Goal: Task Accomplishment & Management: Manage account settings

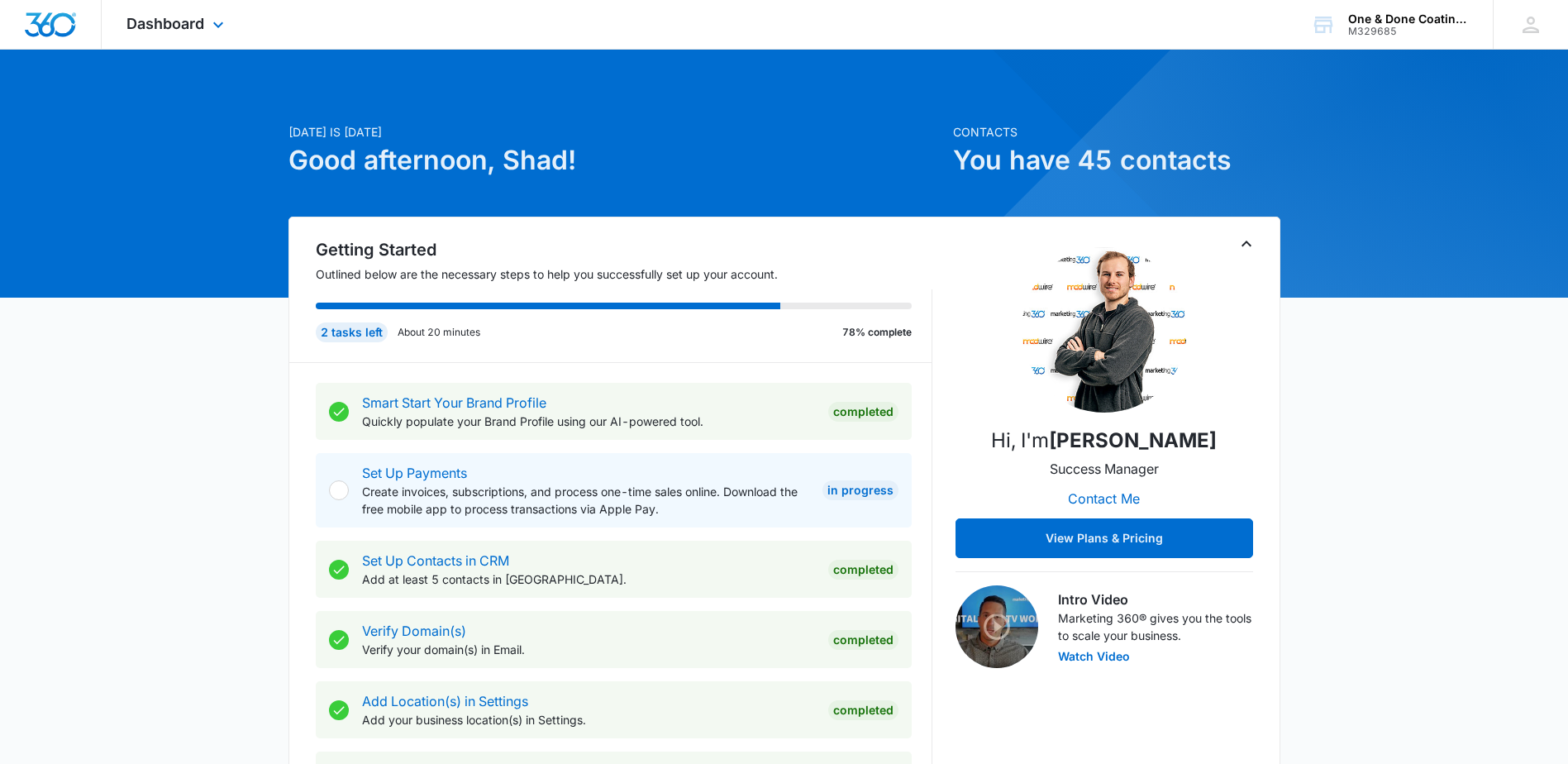
drag, startPoint x: 232, startPoint y: 31, endPoint x: 240, endPoint y: 28, distance: 8.5
click at [244, 30] on div "Dashboard Apps Reputation Websites Forms CRM Email Social Payments POS Content …" at bounding box center [177, 24] width 151 height 49
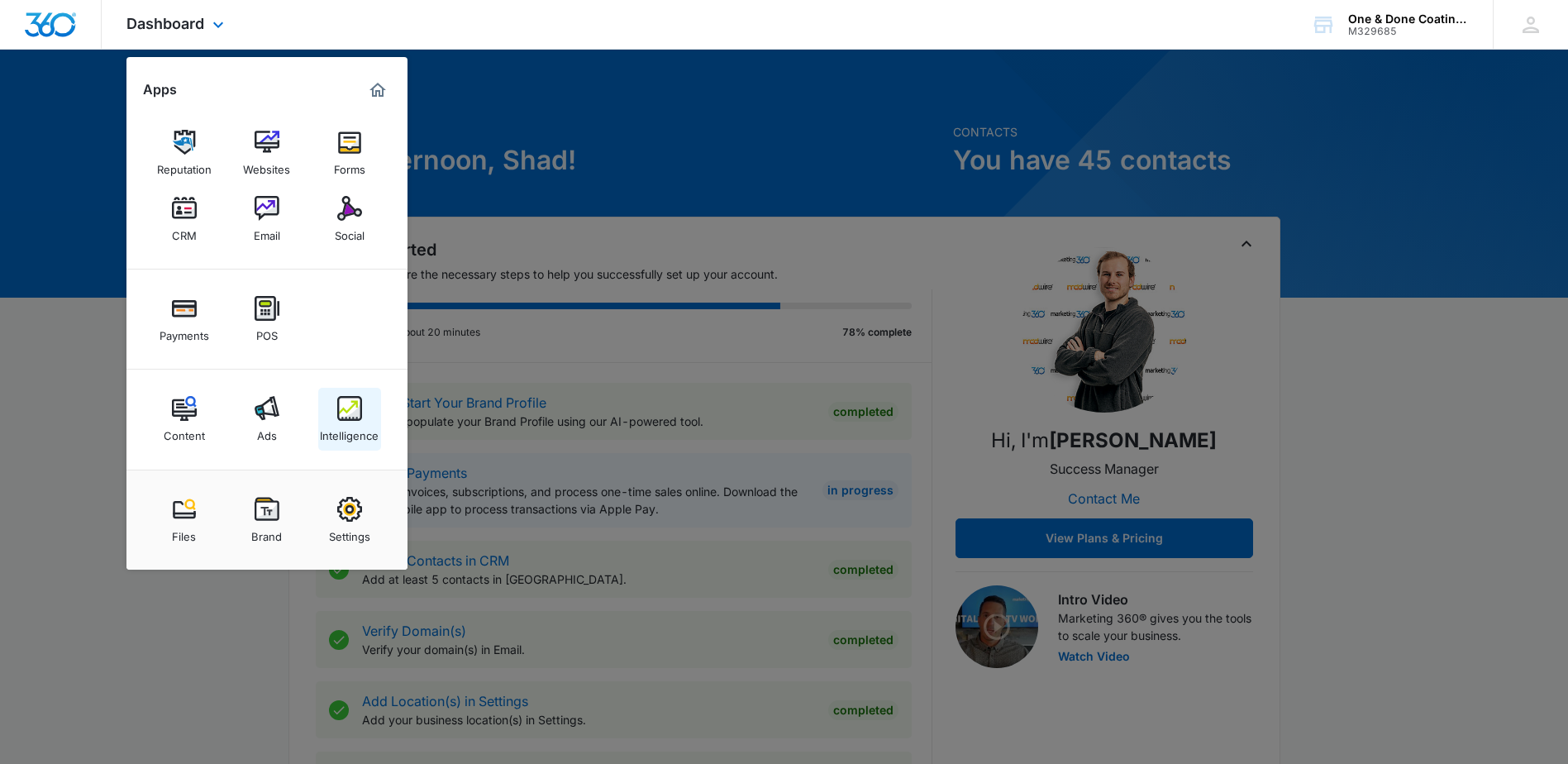
click at [366, 430] on div "Intelligence" at bounding box center [350, 432] width 59 height 22
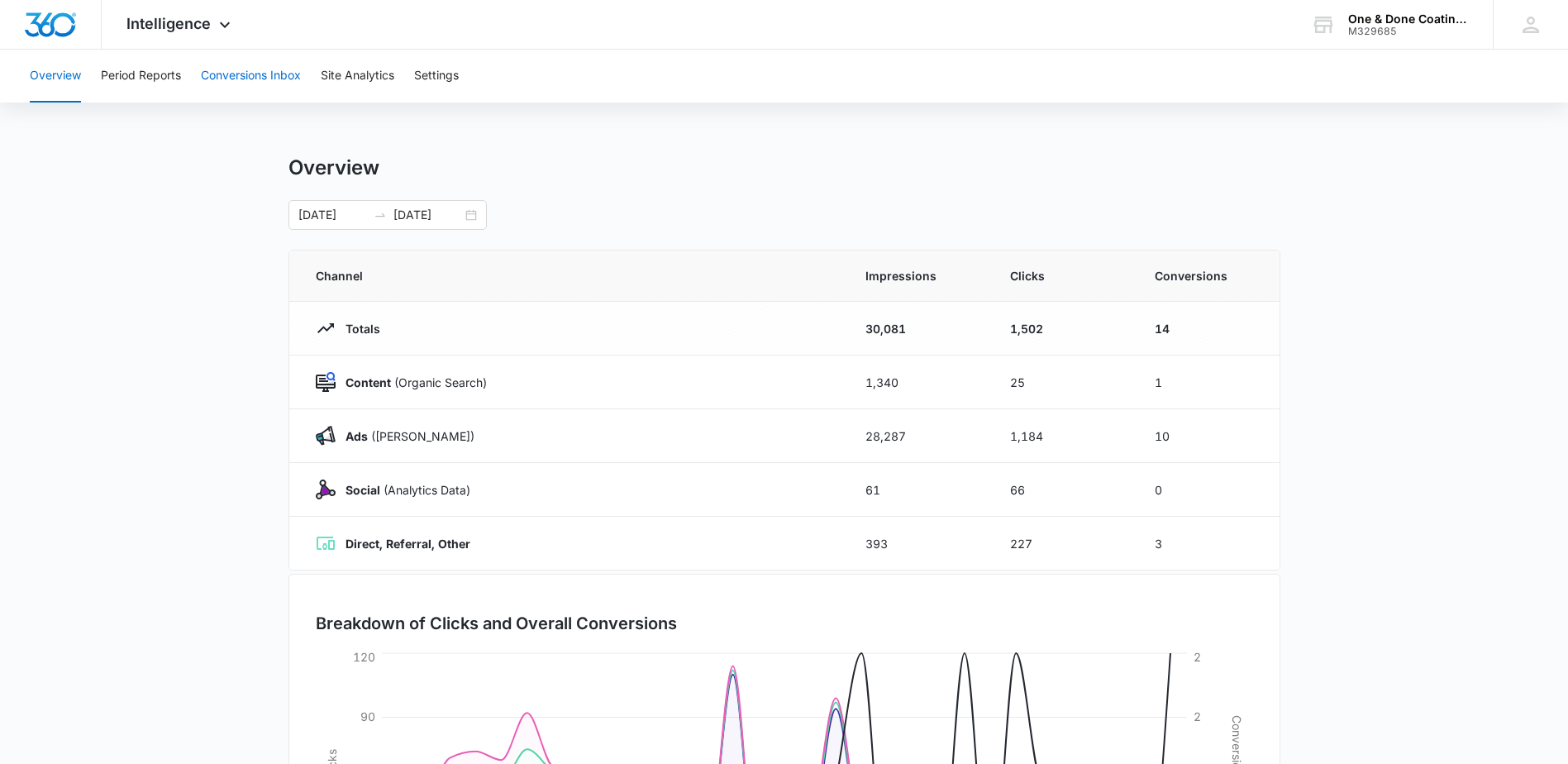
click at [215, 76] on button "Conversions Inbox" at bounding box center [251, 76] width 100 height 53
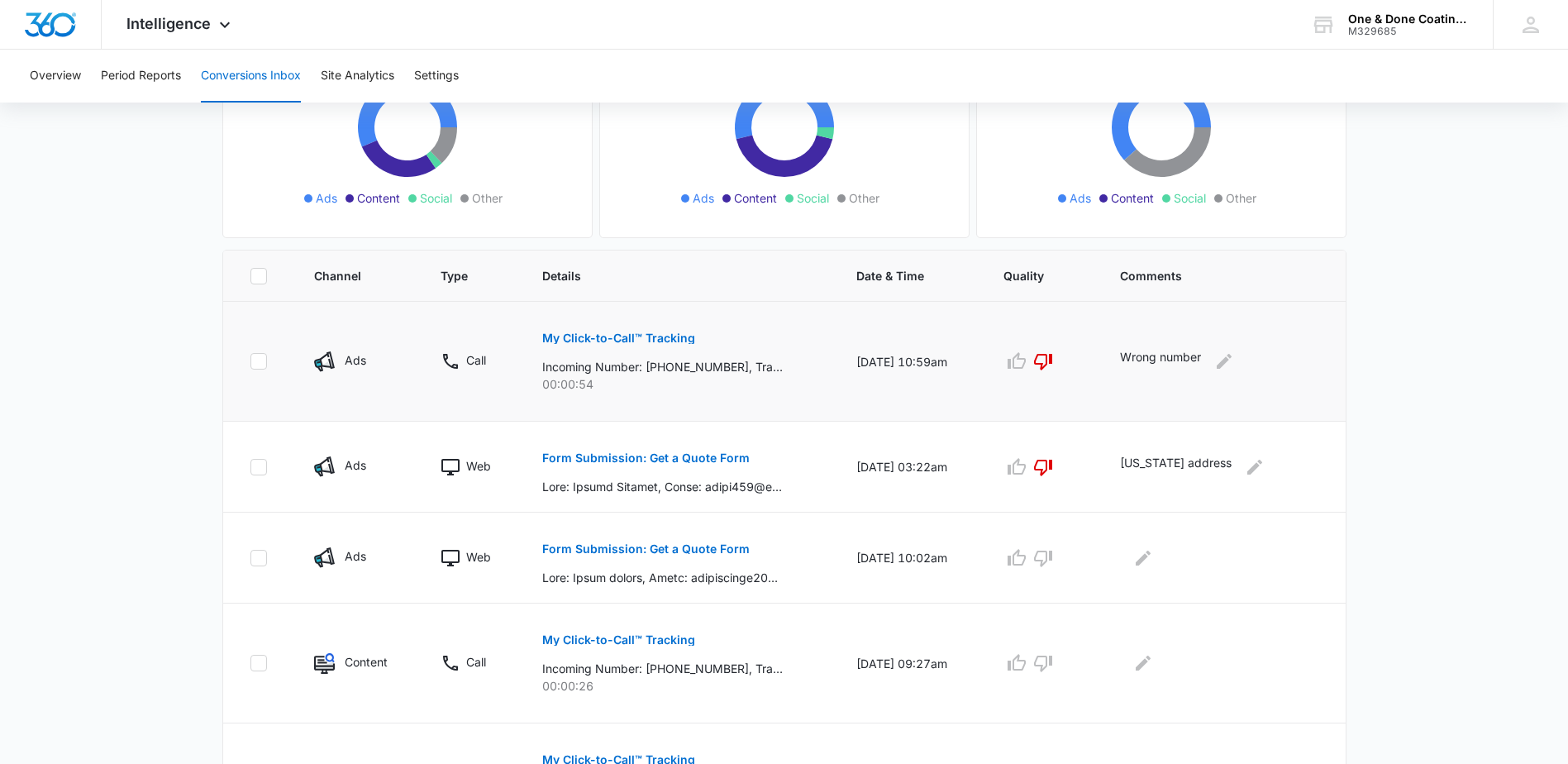
scroll to position [248, 0]
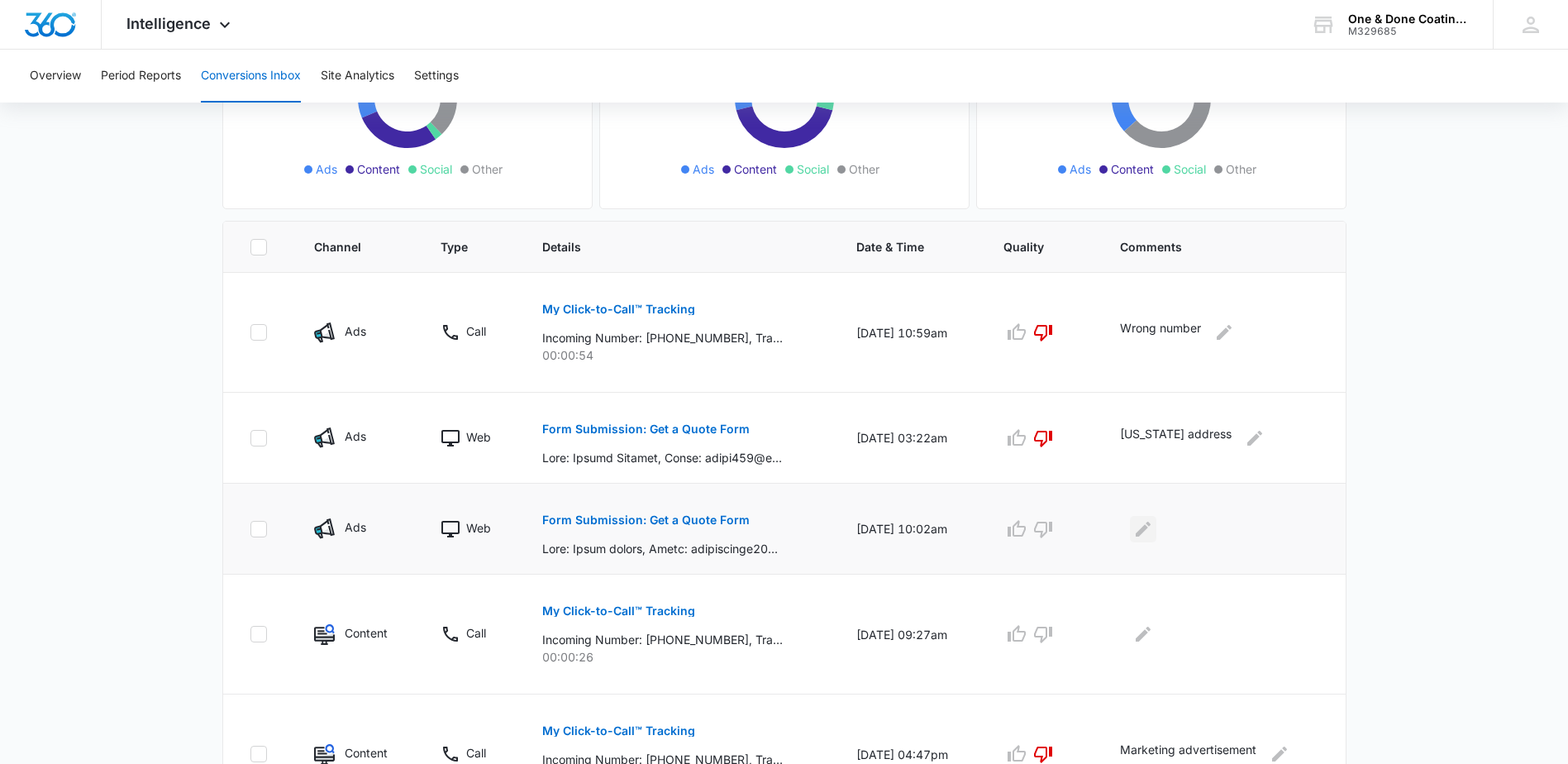
click at [1145, 531] on icon "Edit Comments" at bounding box center [1143, 529] width 15 height 15
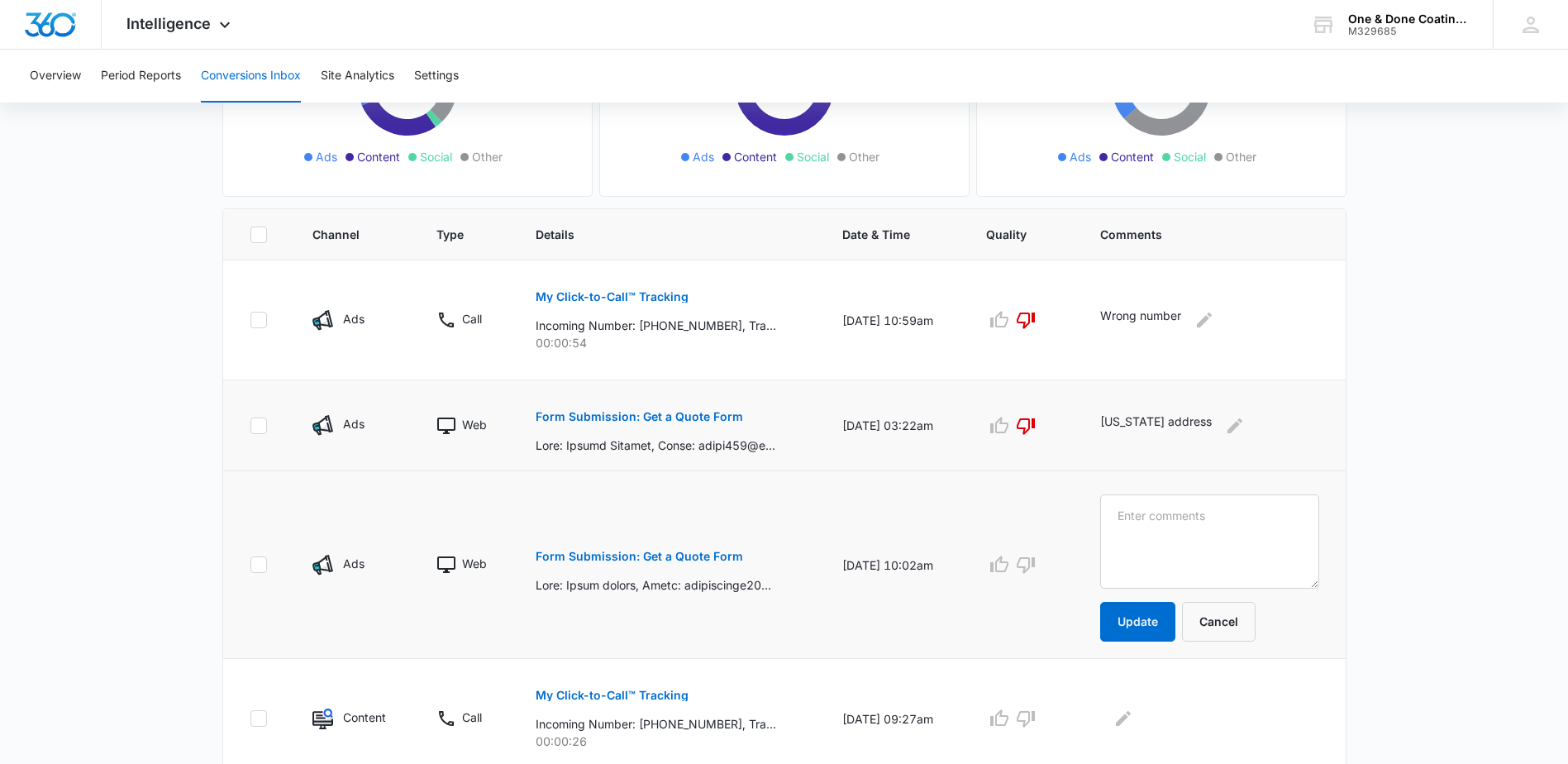
scroll to position [254, 0]
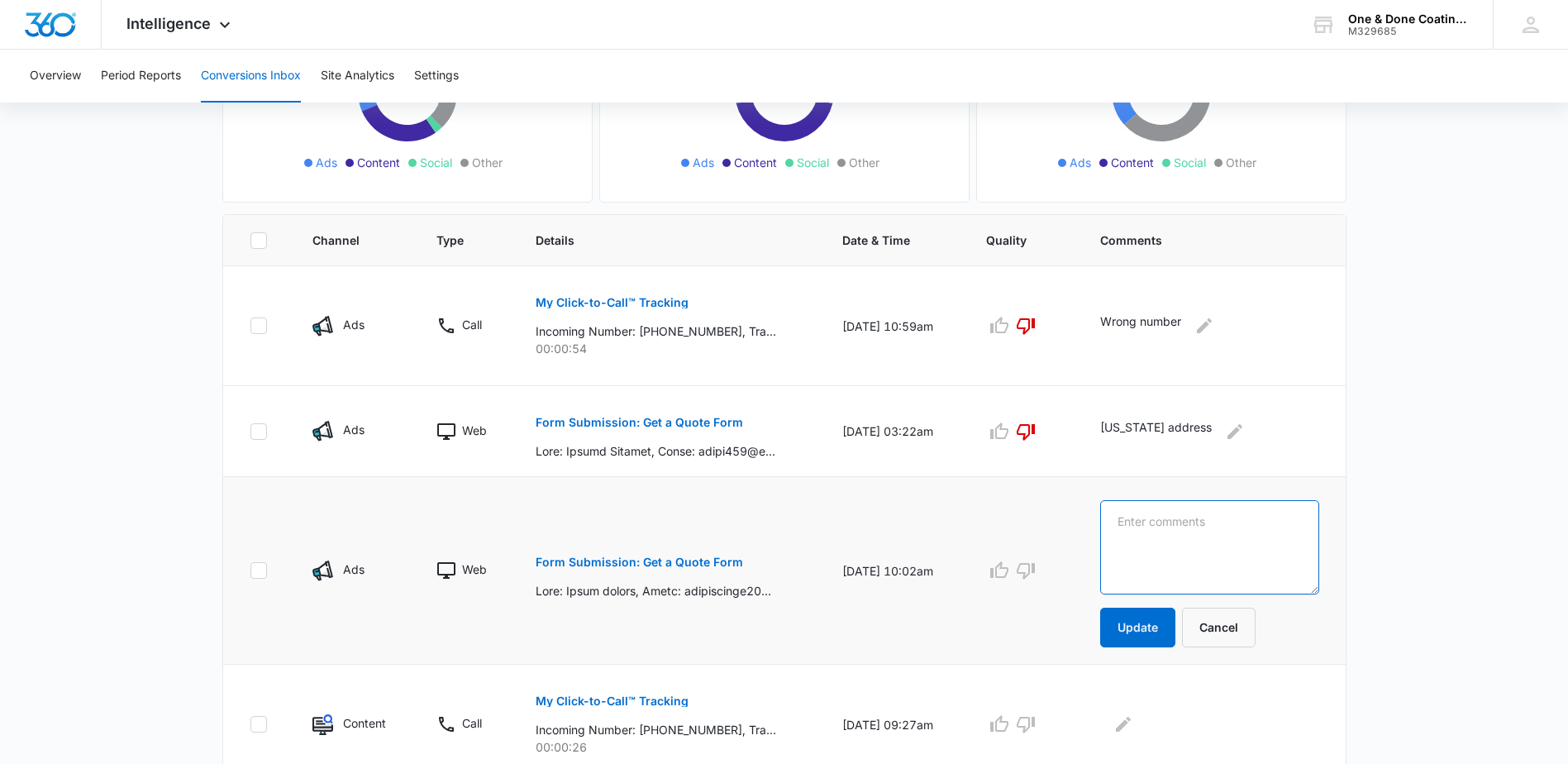
click at [1150, 523] on textarea at bounding box center [1210, 547] width 219 height 94
type textarea "Sent email. No response"
click at [1163, 626] on button "Update" at bounding box center [1137, 628] width 75 height 40
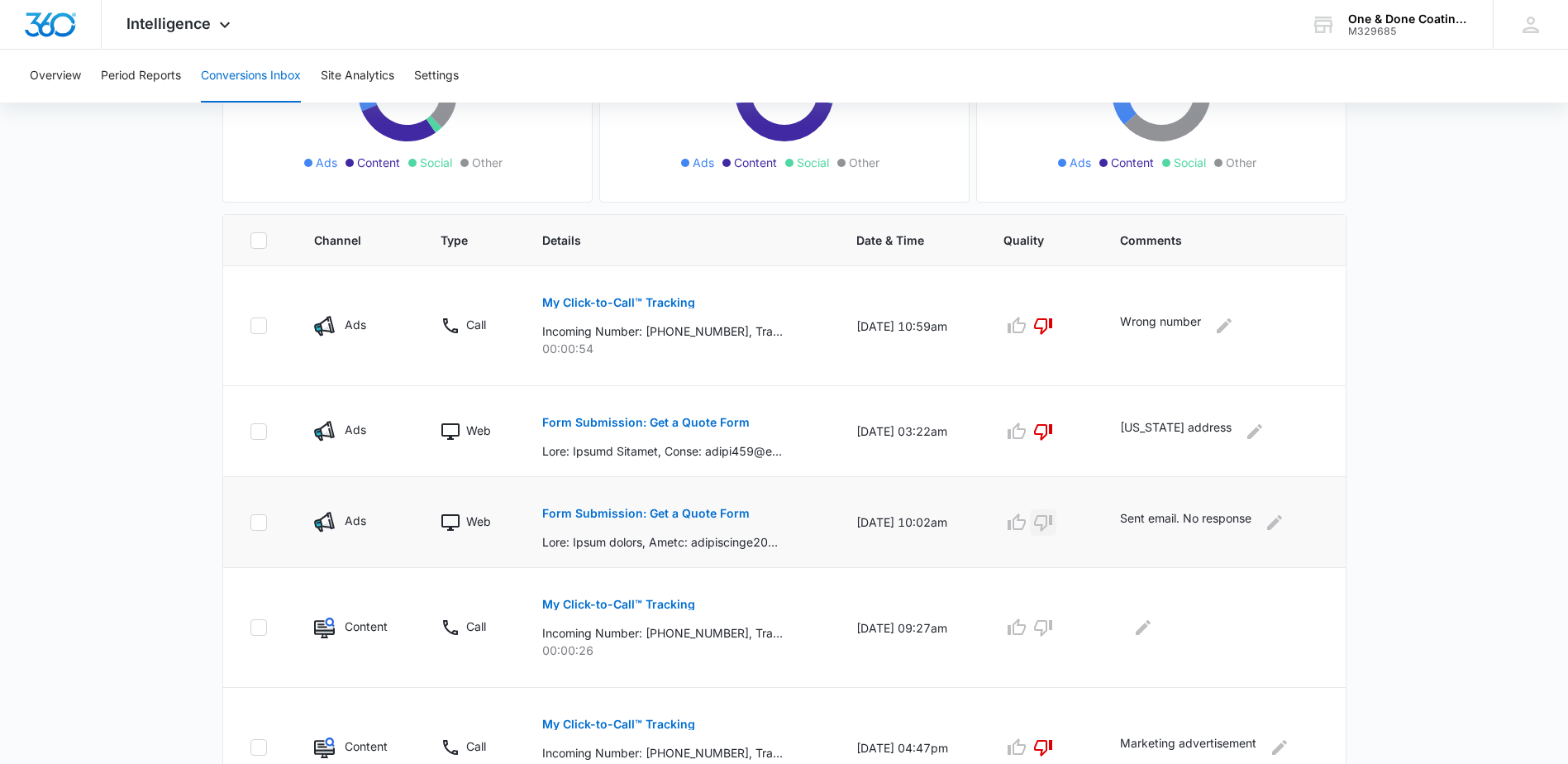
click at [1051, 519] on icon "button" at bounding box center [1042, 522] width 20 height 20
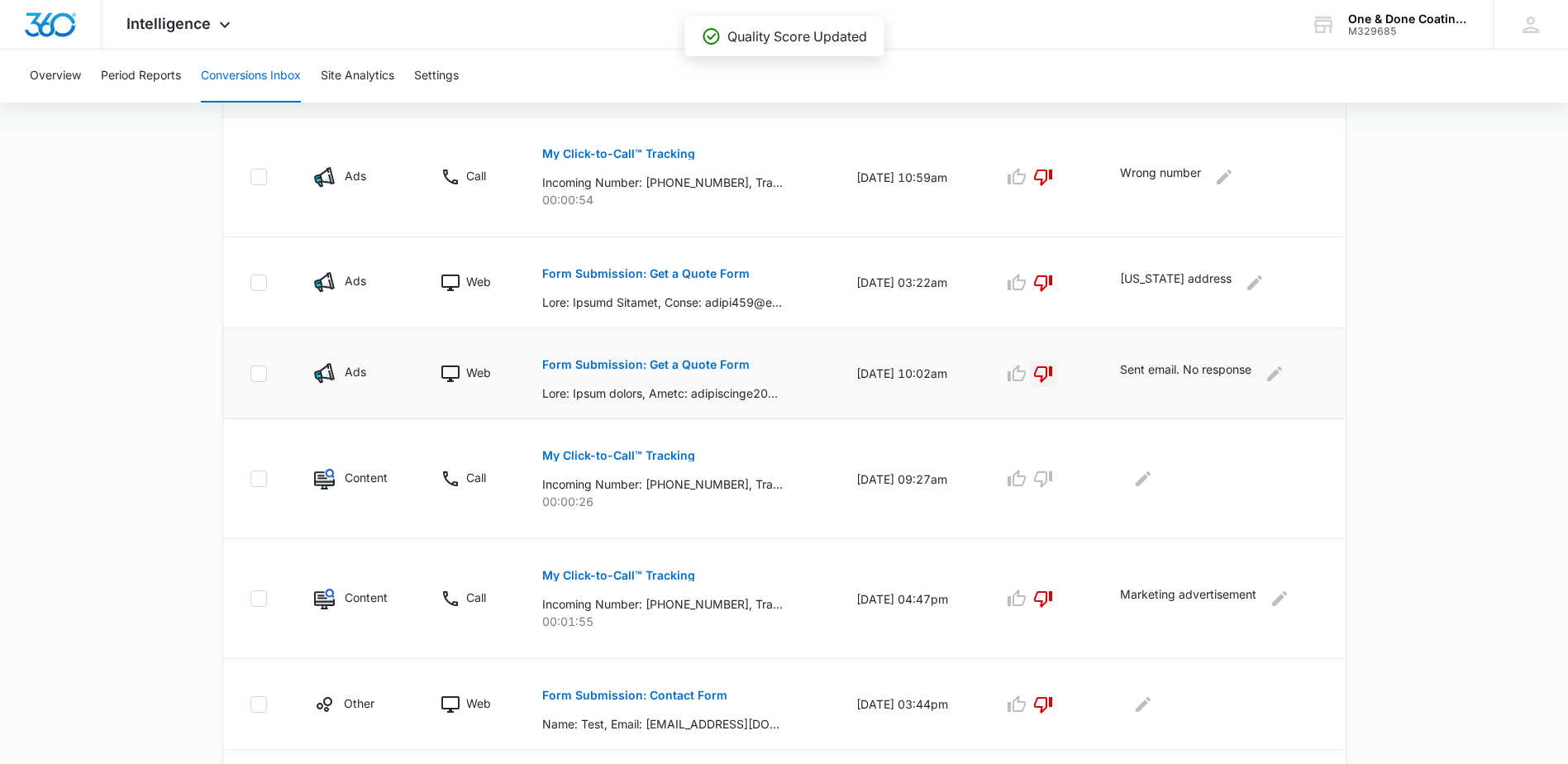
scroll to position [420, 0]
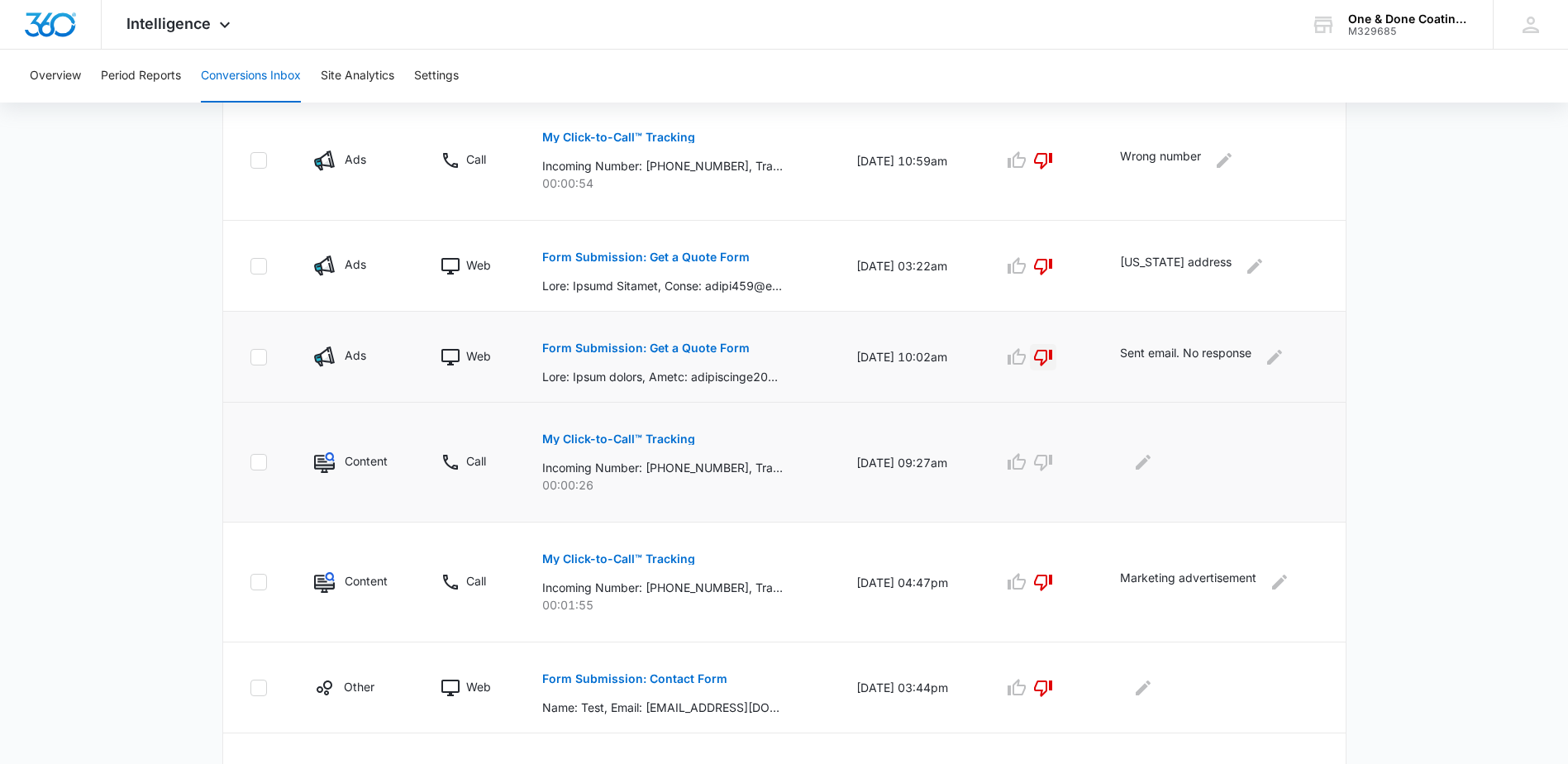
click at [1239, 461] on div at bounding box center [1218, 462] width 199 height 27
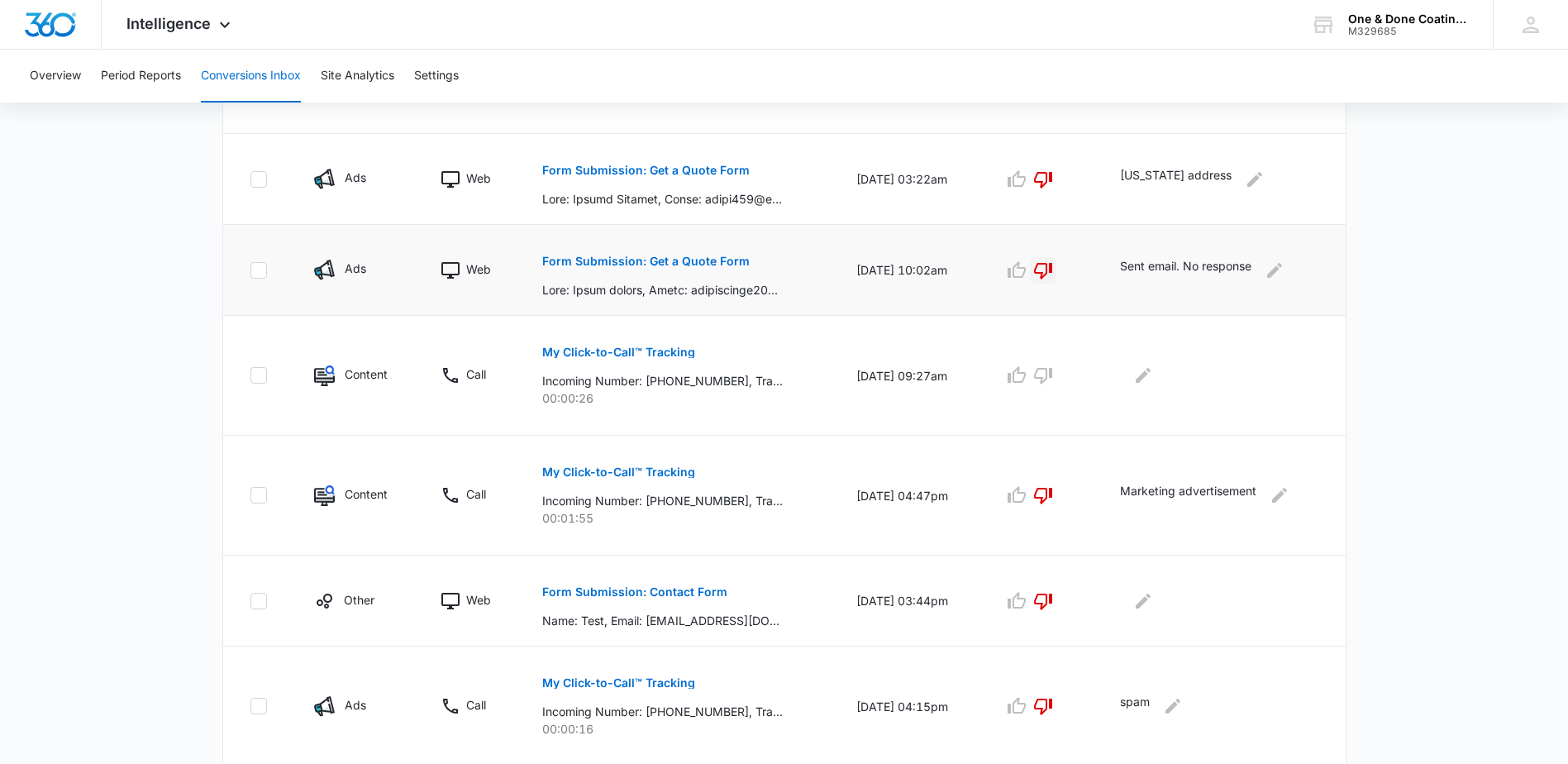
scroll to position [477, 0]
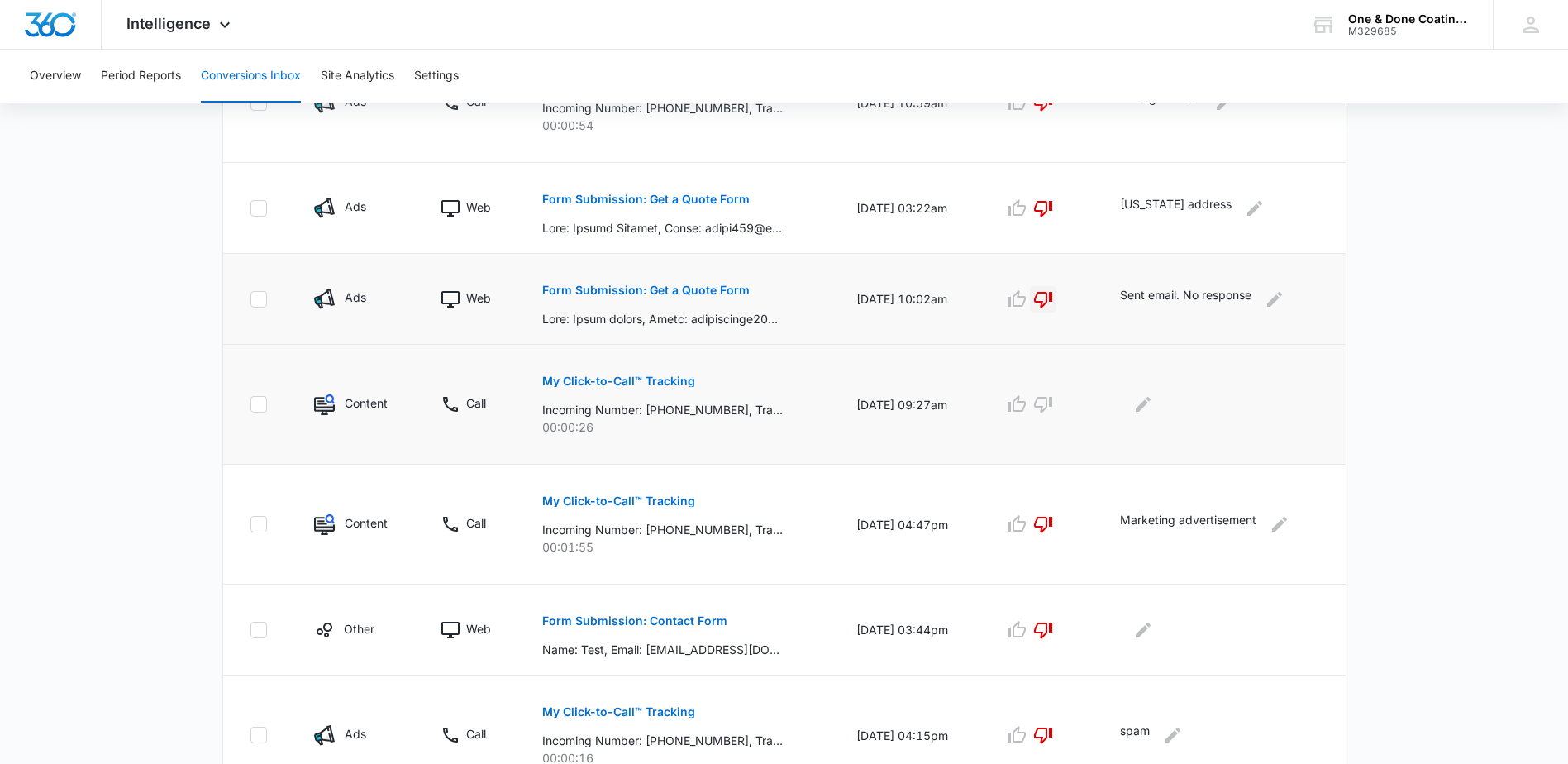
click at [613, 381] on p "My Click-to-Call™ Tracking" at bounding box center [618, 381] width 152 height 11
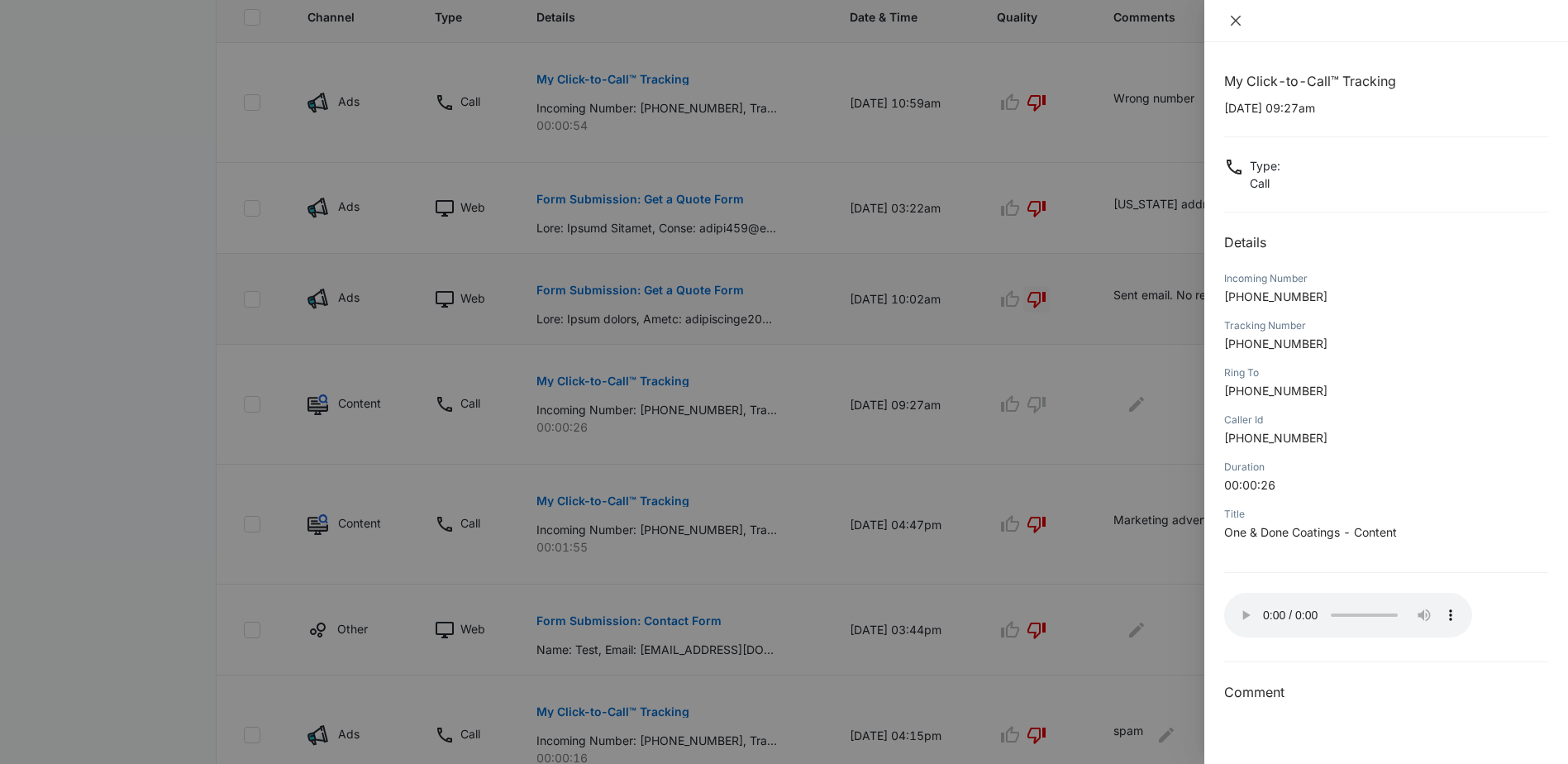
click at [1241, 19] on icon "close" at bounding box center [1236, 21] width 13 height 13
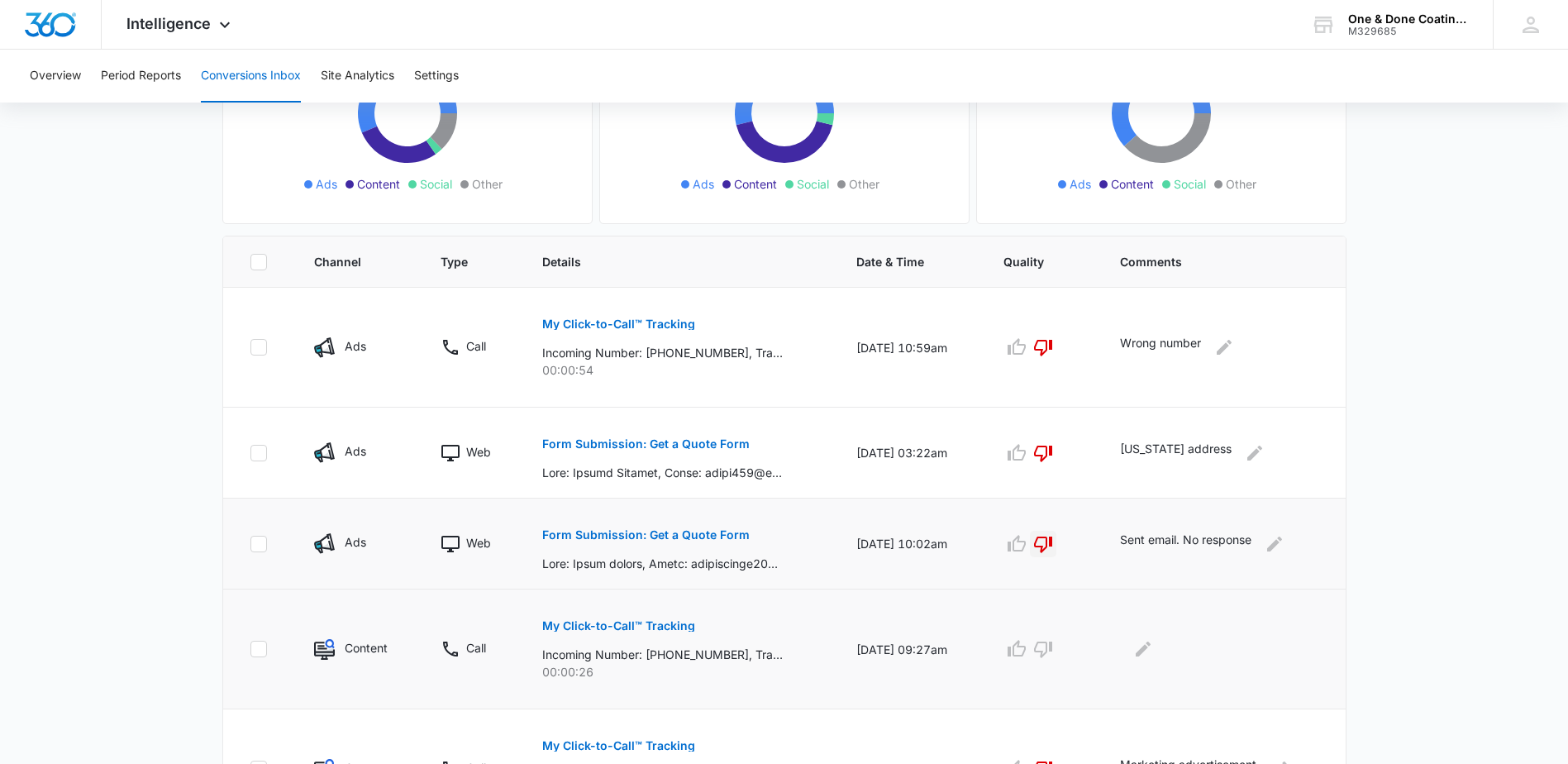
scroll to position [0, 0]
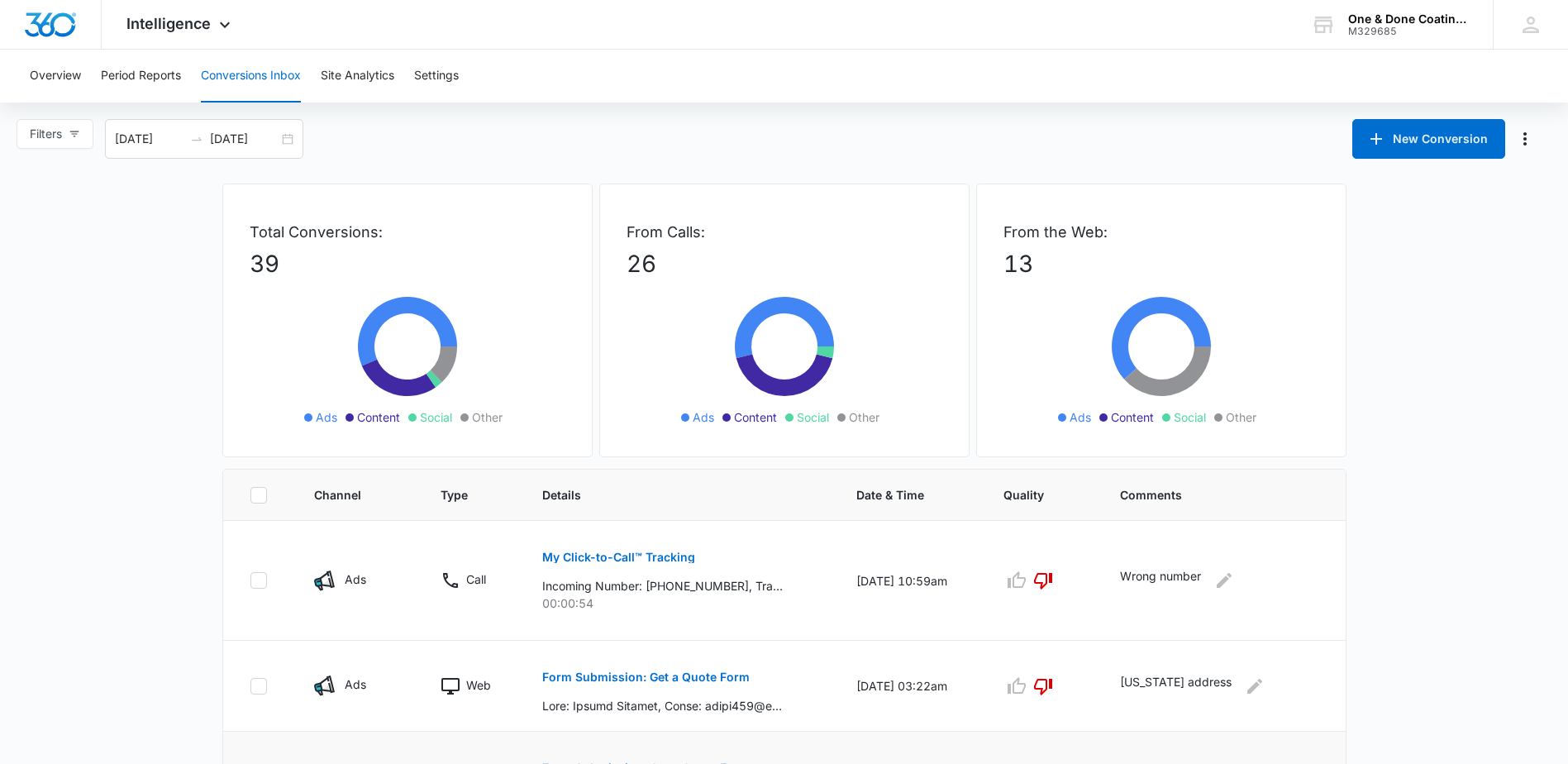
click at [699, 145] on div "Filters [DATE] [DATE] New Conversion" at bounding box center [784, 139] width 1568 height 40
click at [211, 22] on div "Intelligence Apps Reputation Websites Forms CRM Email Social Payments POS Conte…" at bounding box center [181, 24] width 158 height 49
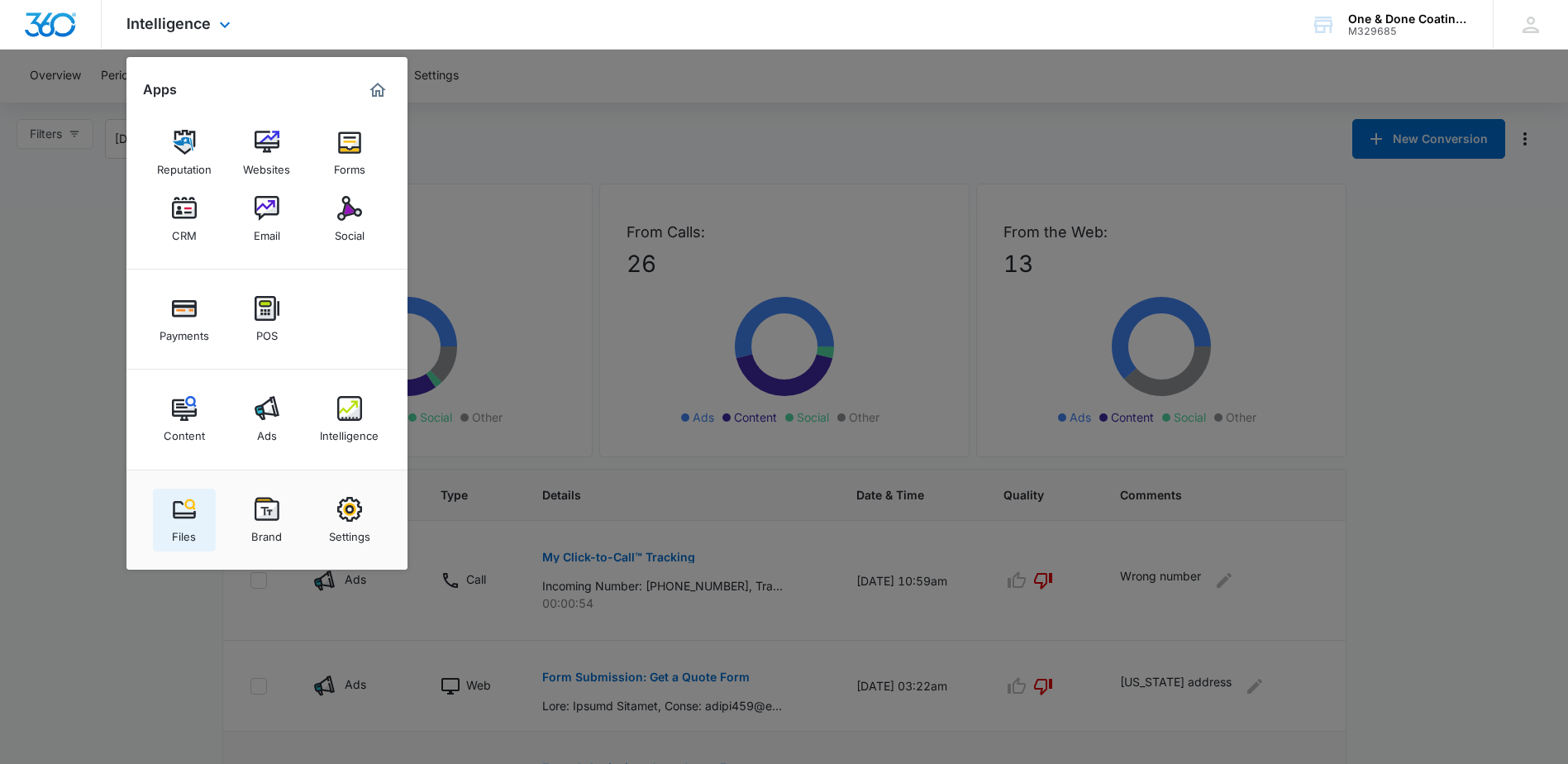
click at [174, 506] on img at bounding box center [184, 509] width 25 height 25
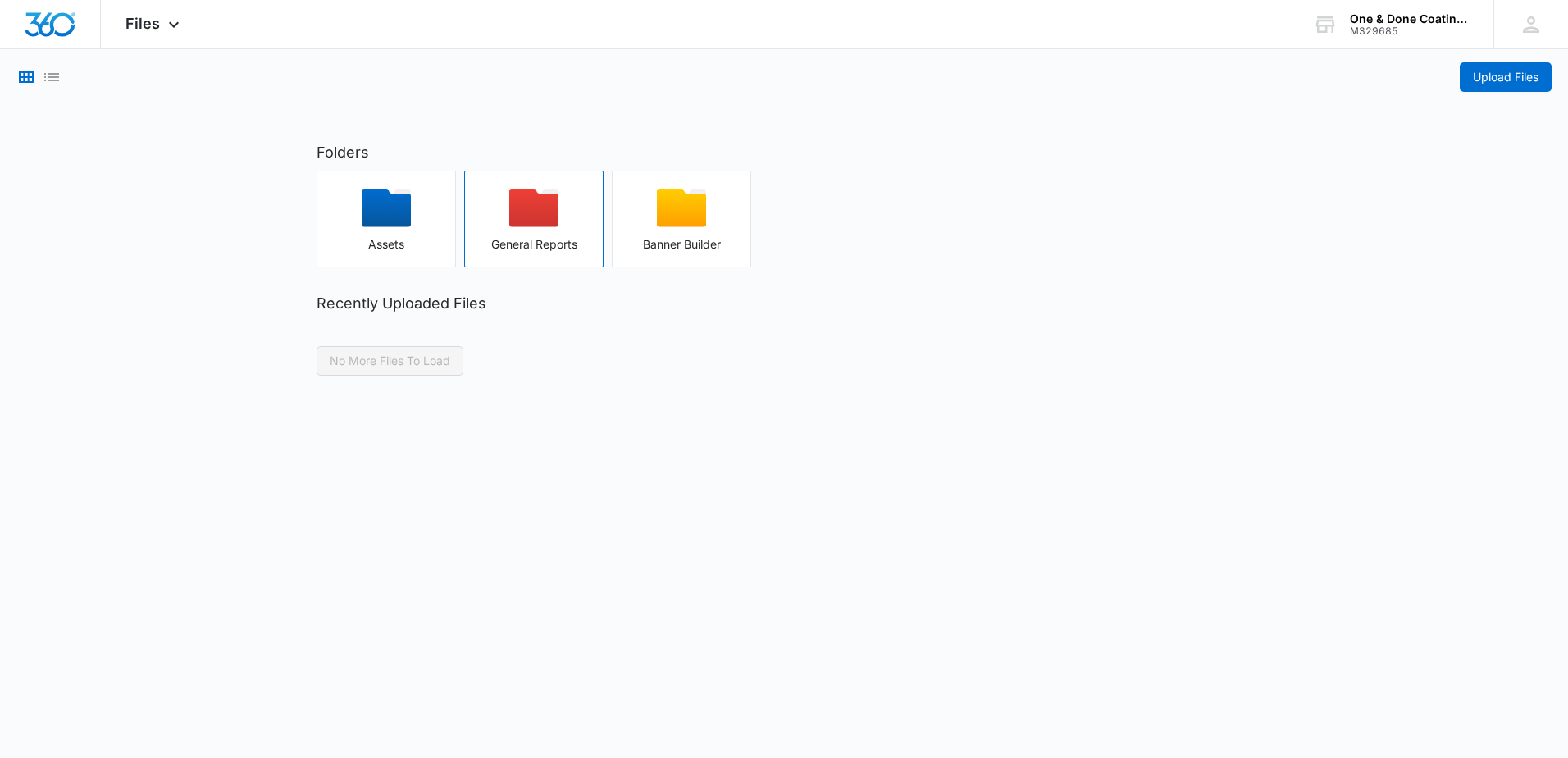
click at [508, 226] on div "button" at bounding box center [534, 214] width 138 height 49
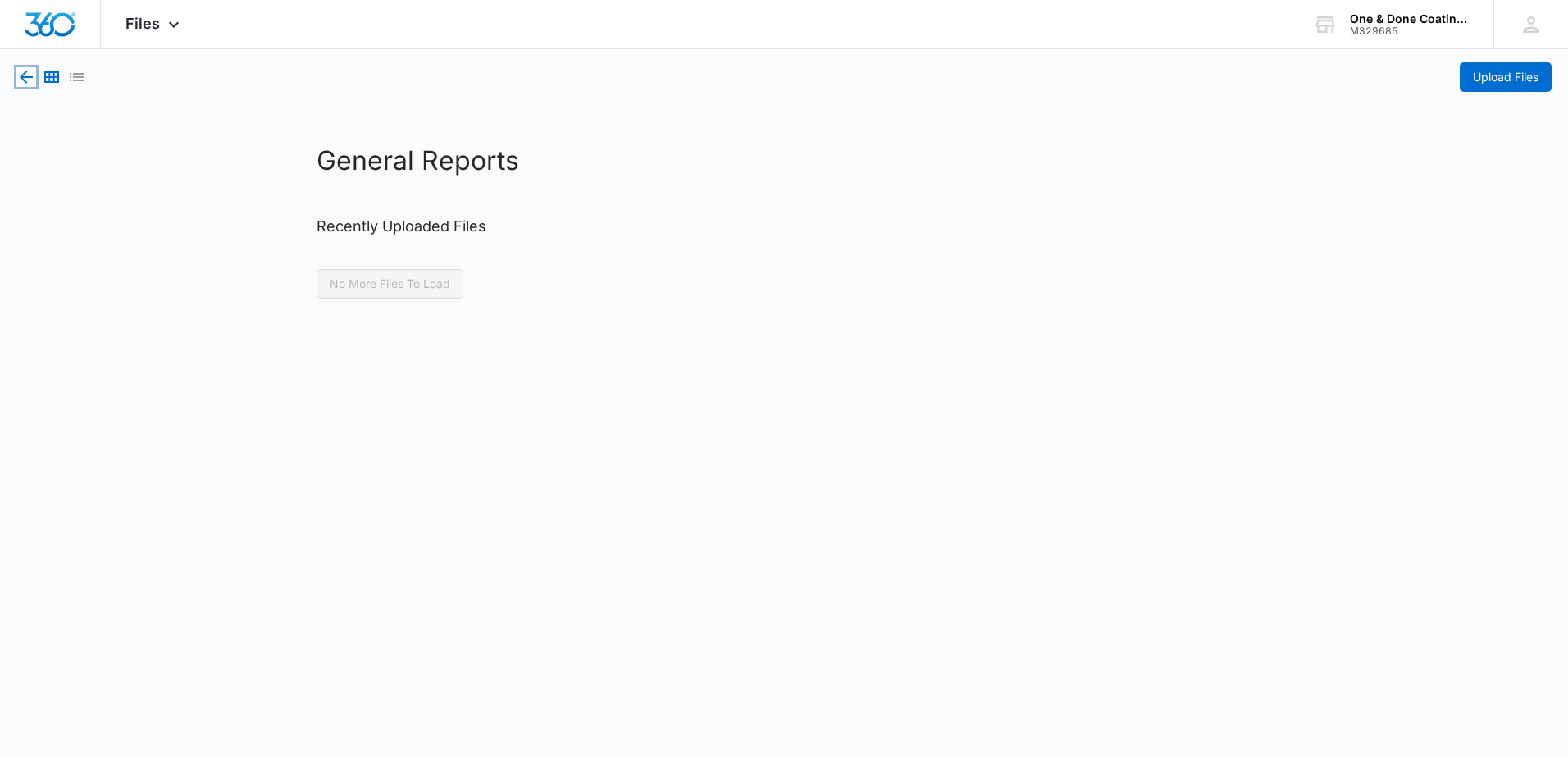
click at [21, 78] on icon "button" at bounding box center [26, 78] width 13 height 13
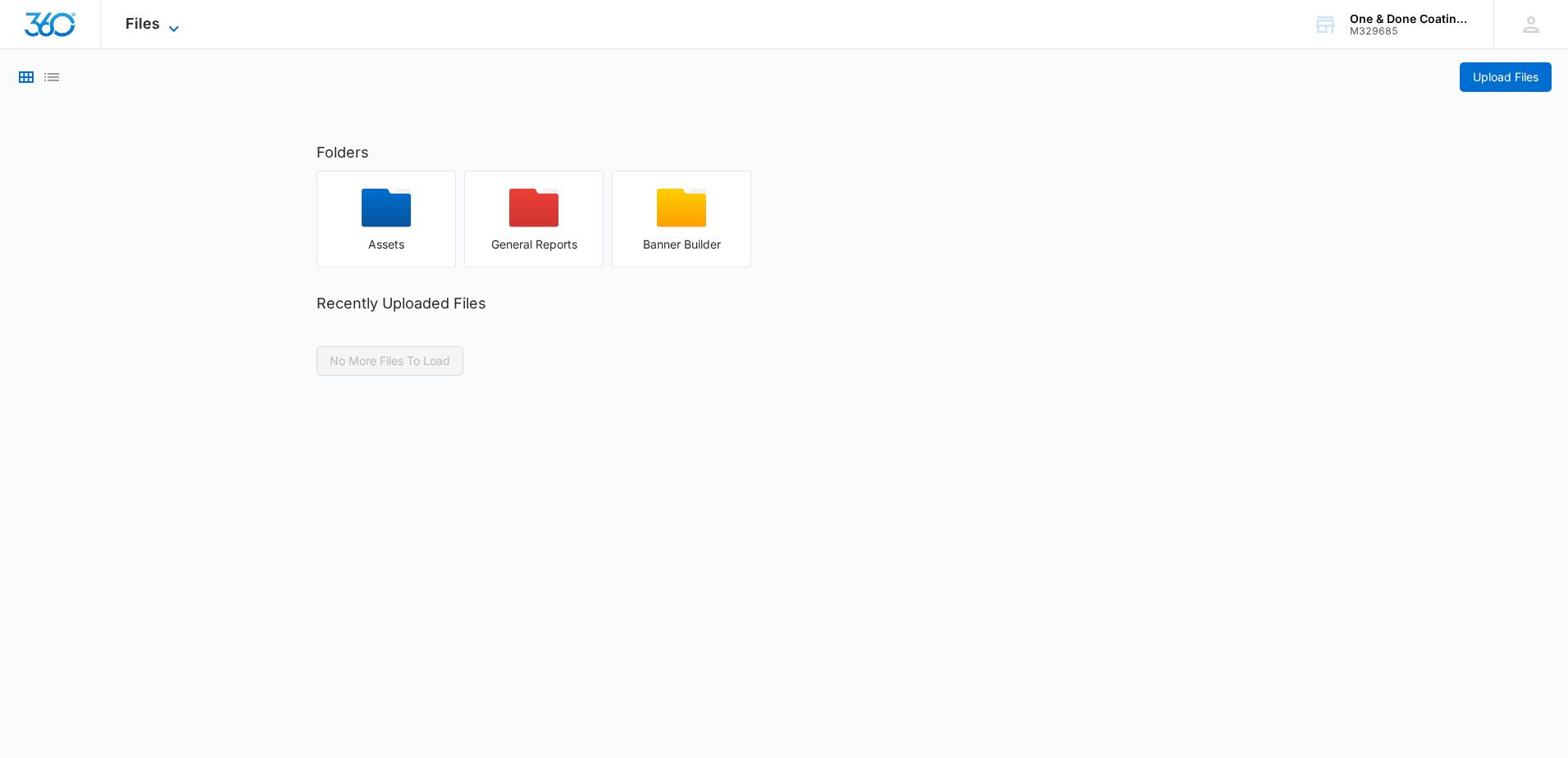
click at [145, 26] on span "Files" at bounding box center [143, 24] width 34 height 17
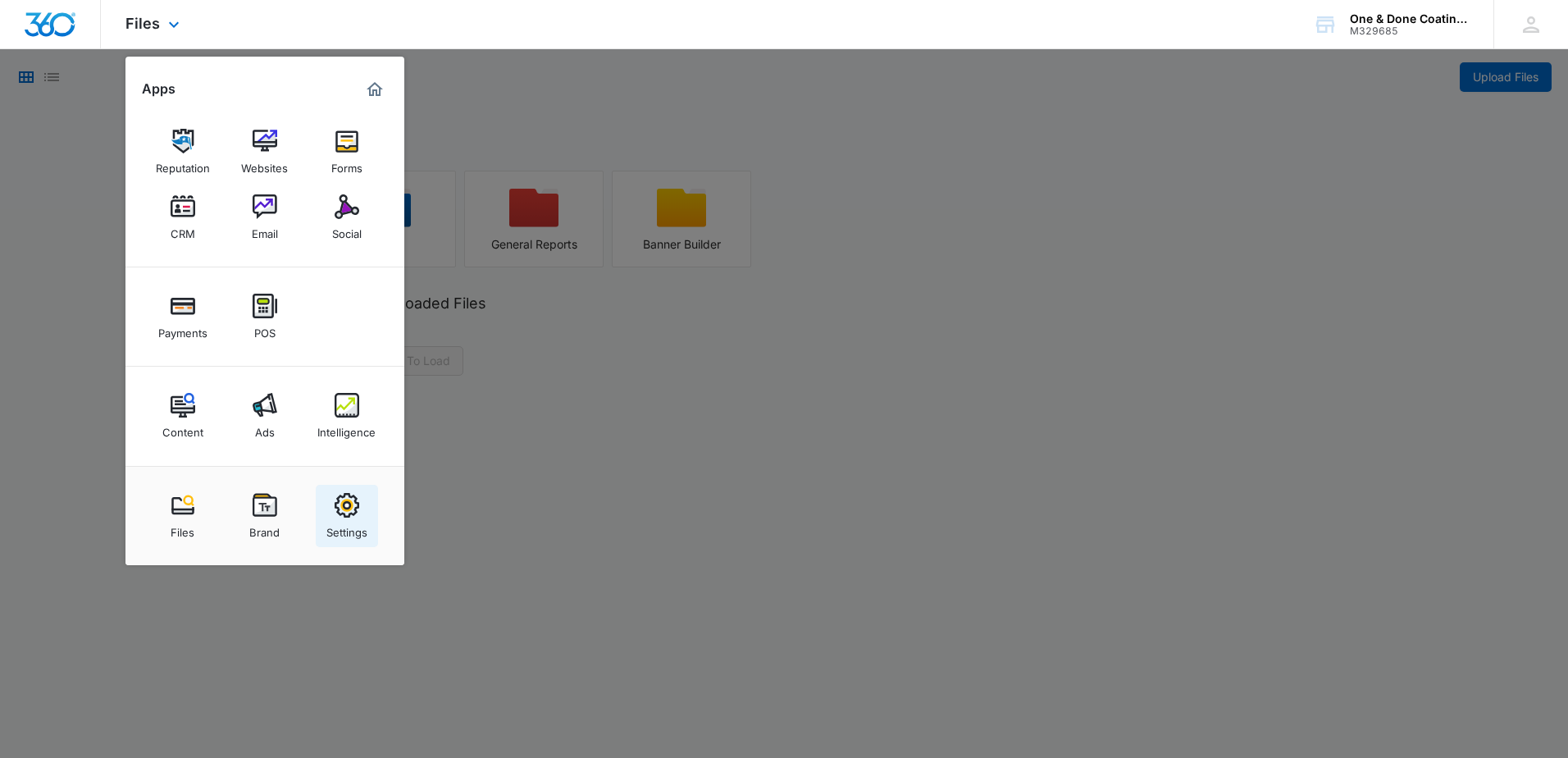
click at [353, 510] on img at bounding box center [347, 505] width 25 height 25
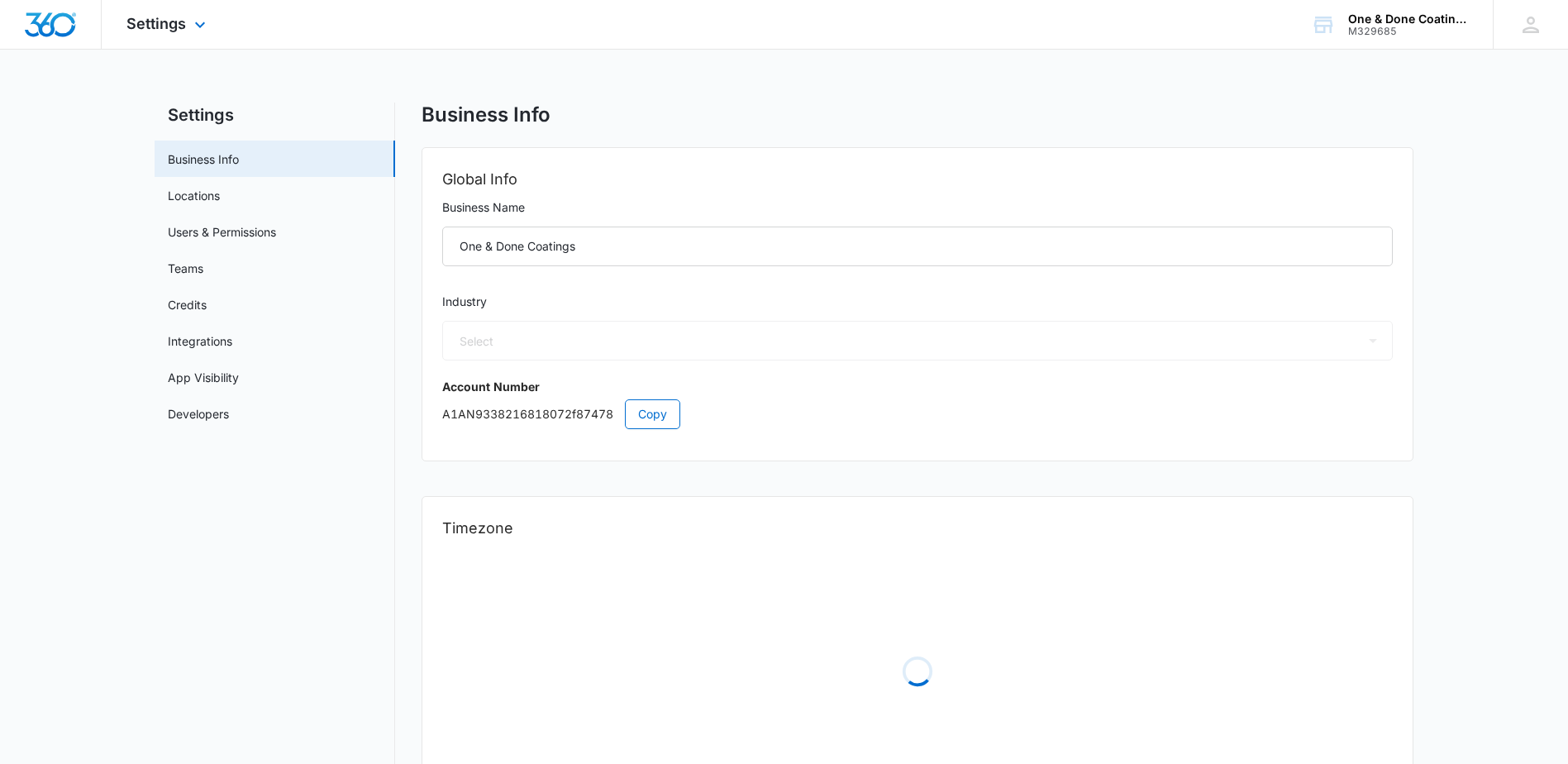
select select "US"
select select "America/New_York"
select select "9"
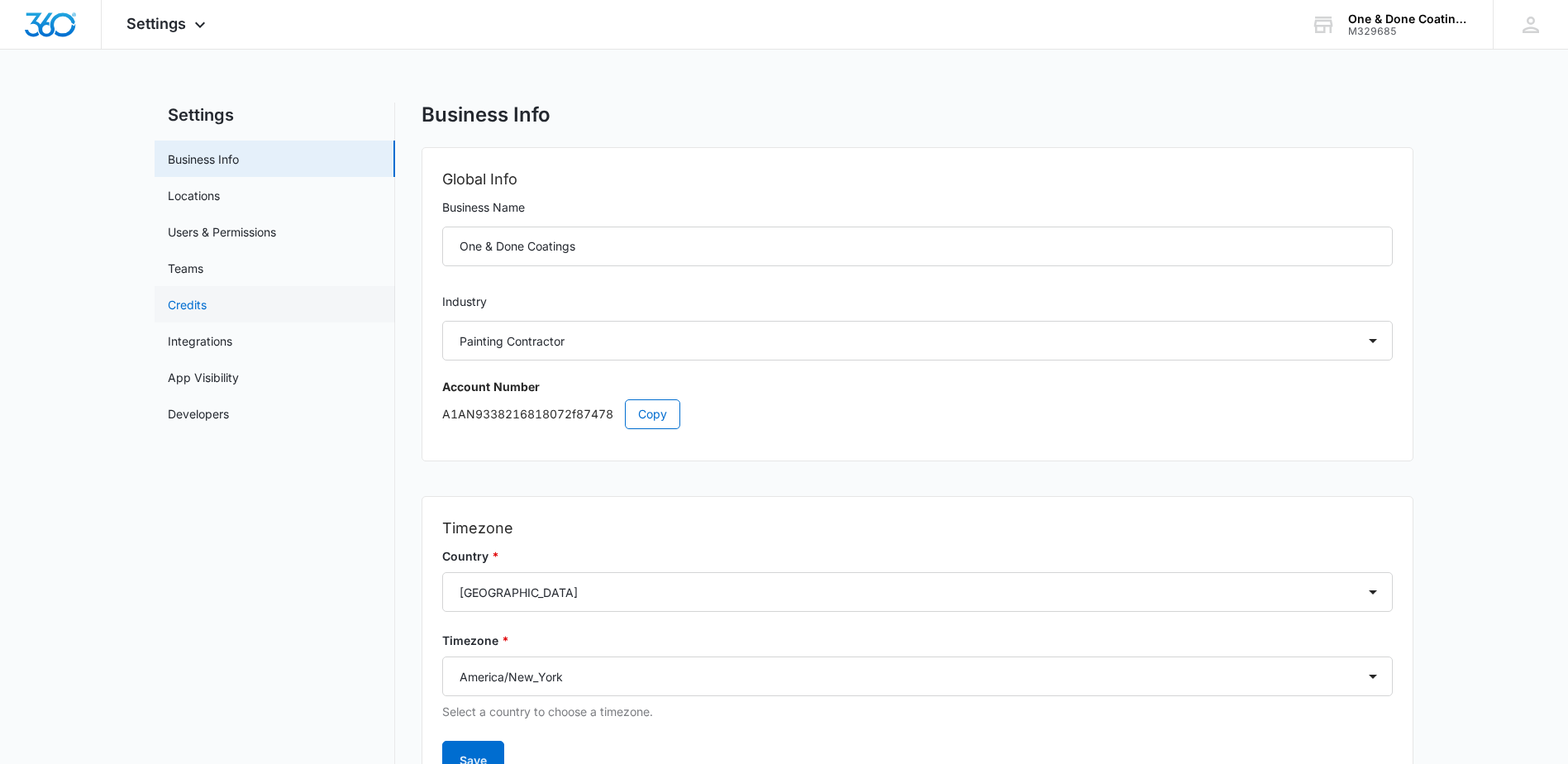
click at [187, 305] on link "Credits" at bounding box center [187, 305] width 39 height 17
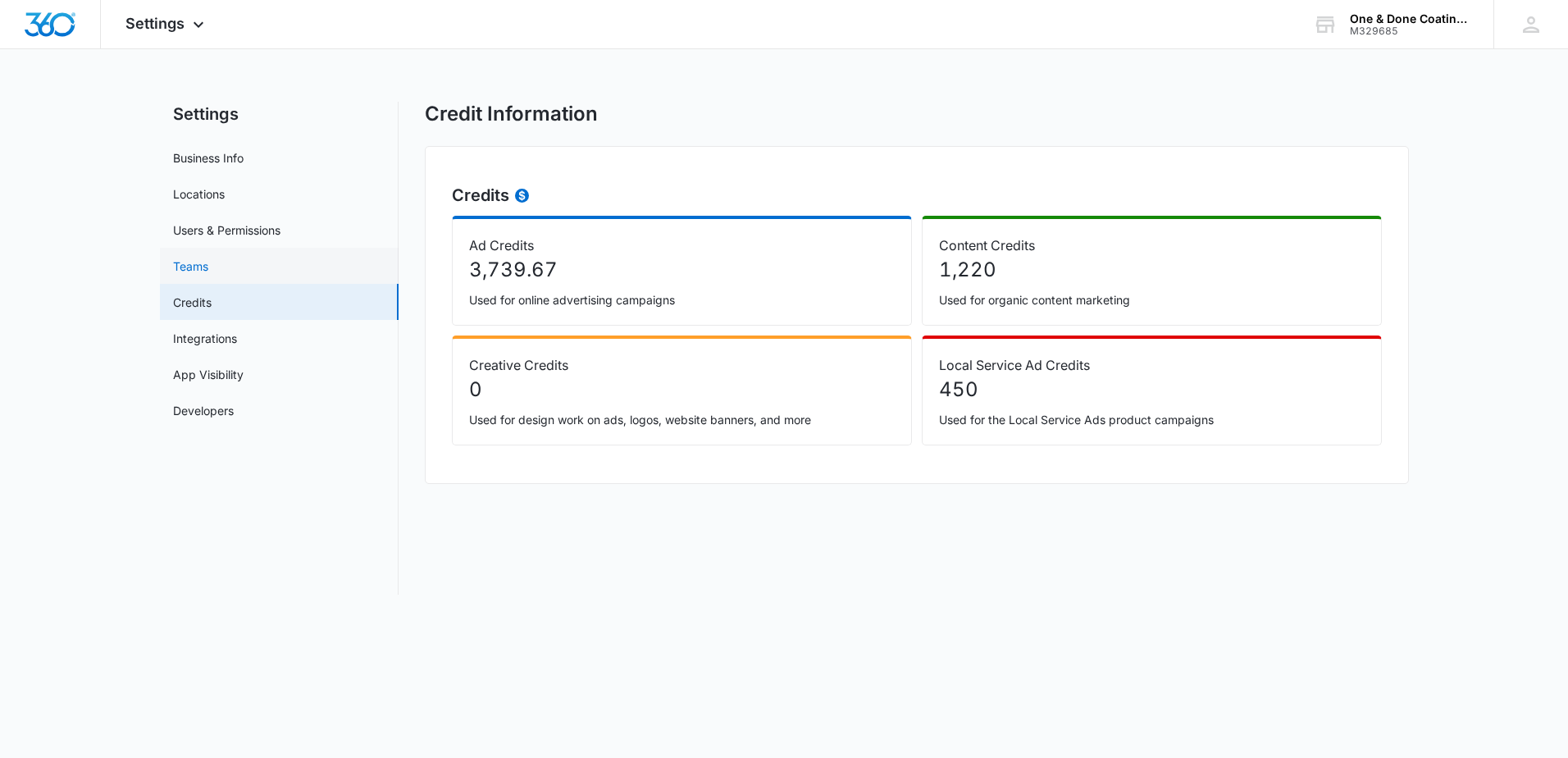
click at [195, 262] on link "Teams" at bounding box center [190, 266] width 35 height 17
click at [211, 236] on link "Users & Permissions" at bounding box center [227, 230] width 108 height 17
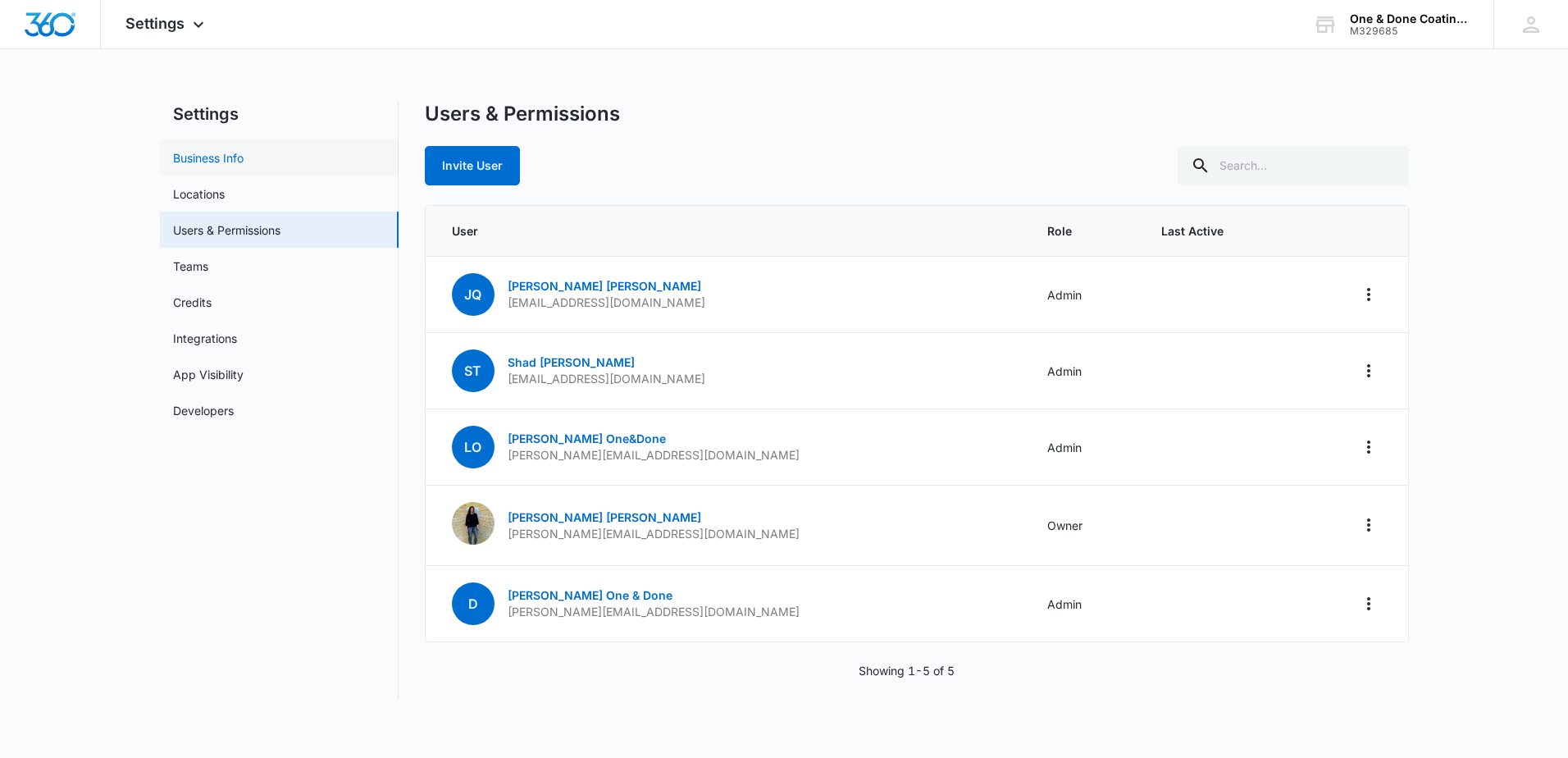
click at [235, 149] on link "Business Info" at bounding box center [208, 158] width 71 height 17
select select "9"
select select "US"
select select "America/New_York"
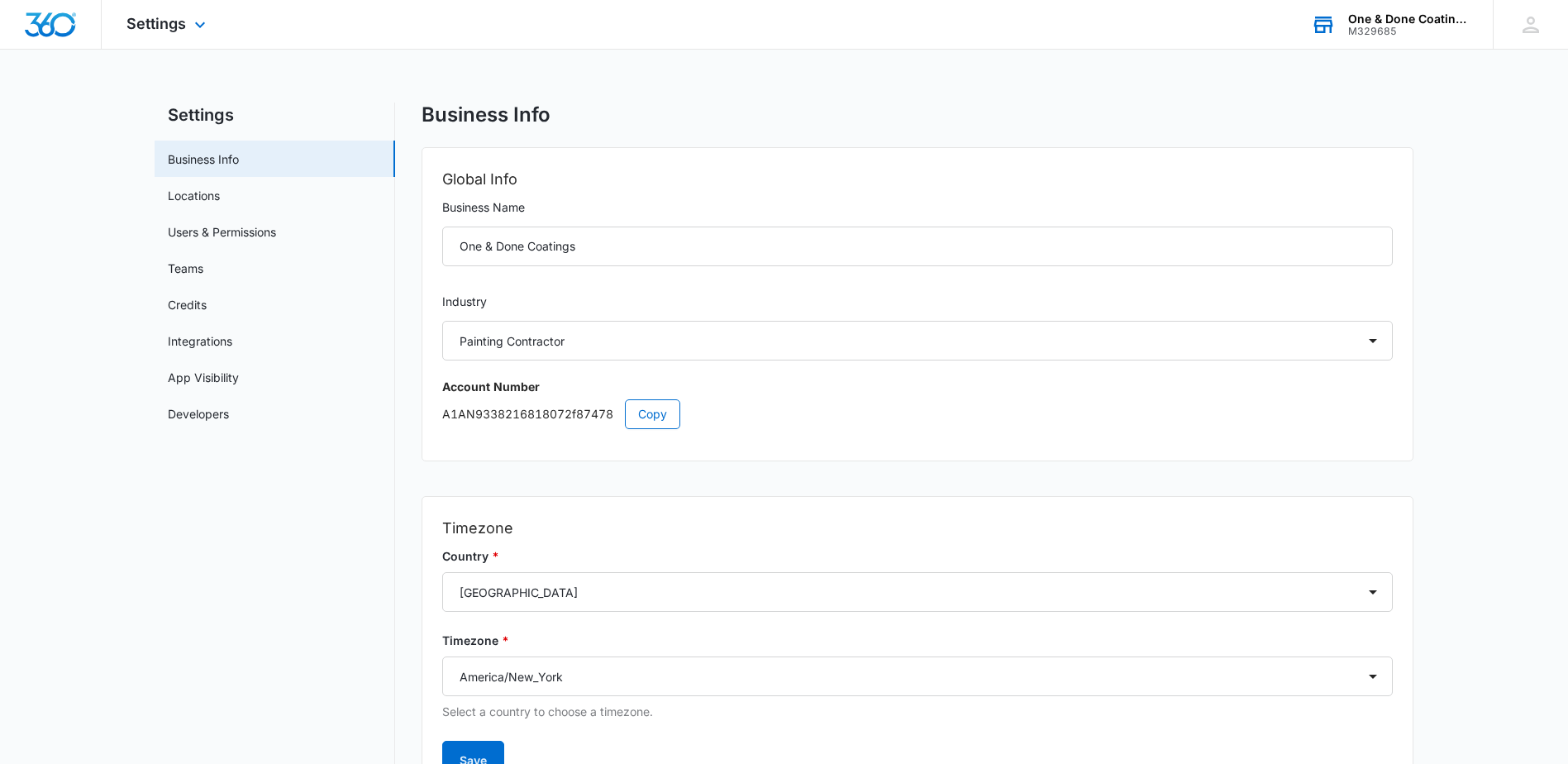
click at [1382, 31] on div "M329685" at bounding box center [1408, 31] width 121 height 11
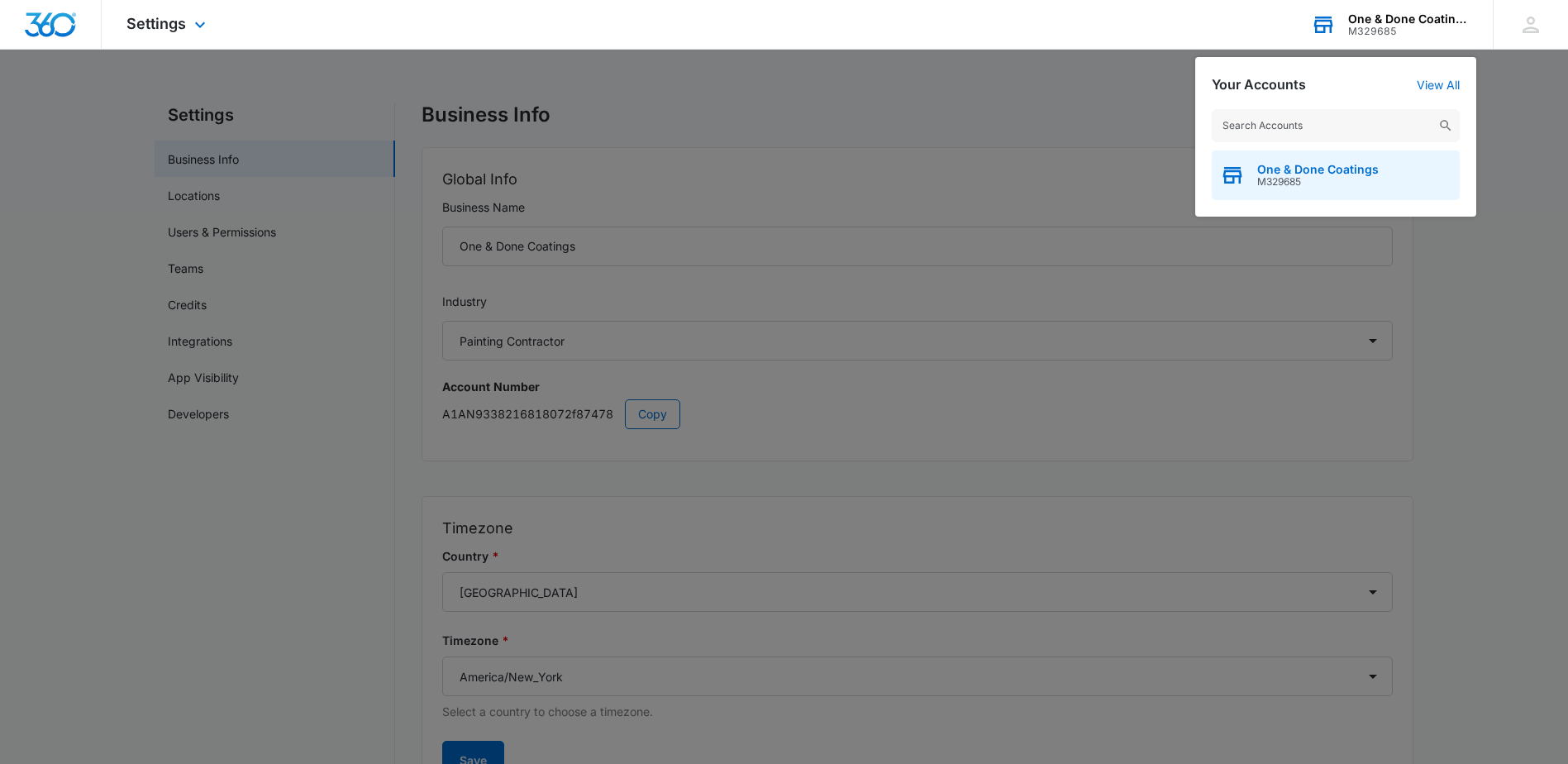
click at [1300, 170] on span "One & Done Coatings" at bounding box center [1318, 170] width 122 height 13
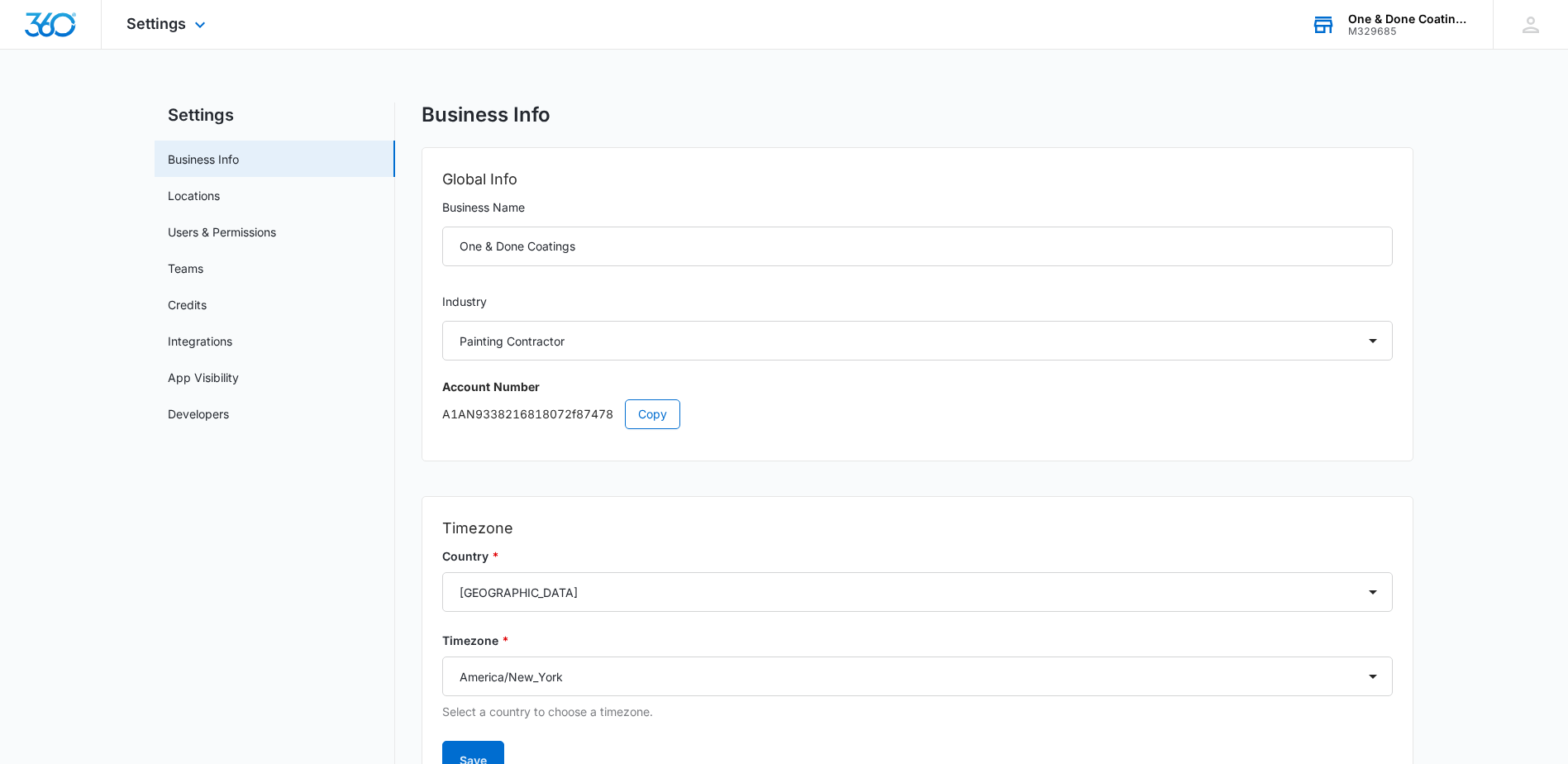
click at [186, 27] on div "Settings Apps Reputation Websites Forms CRM Email Social Payments POS Content A…" at bounding box center [169, 24] width 133 height 49
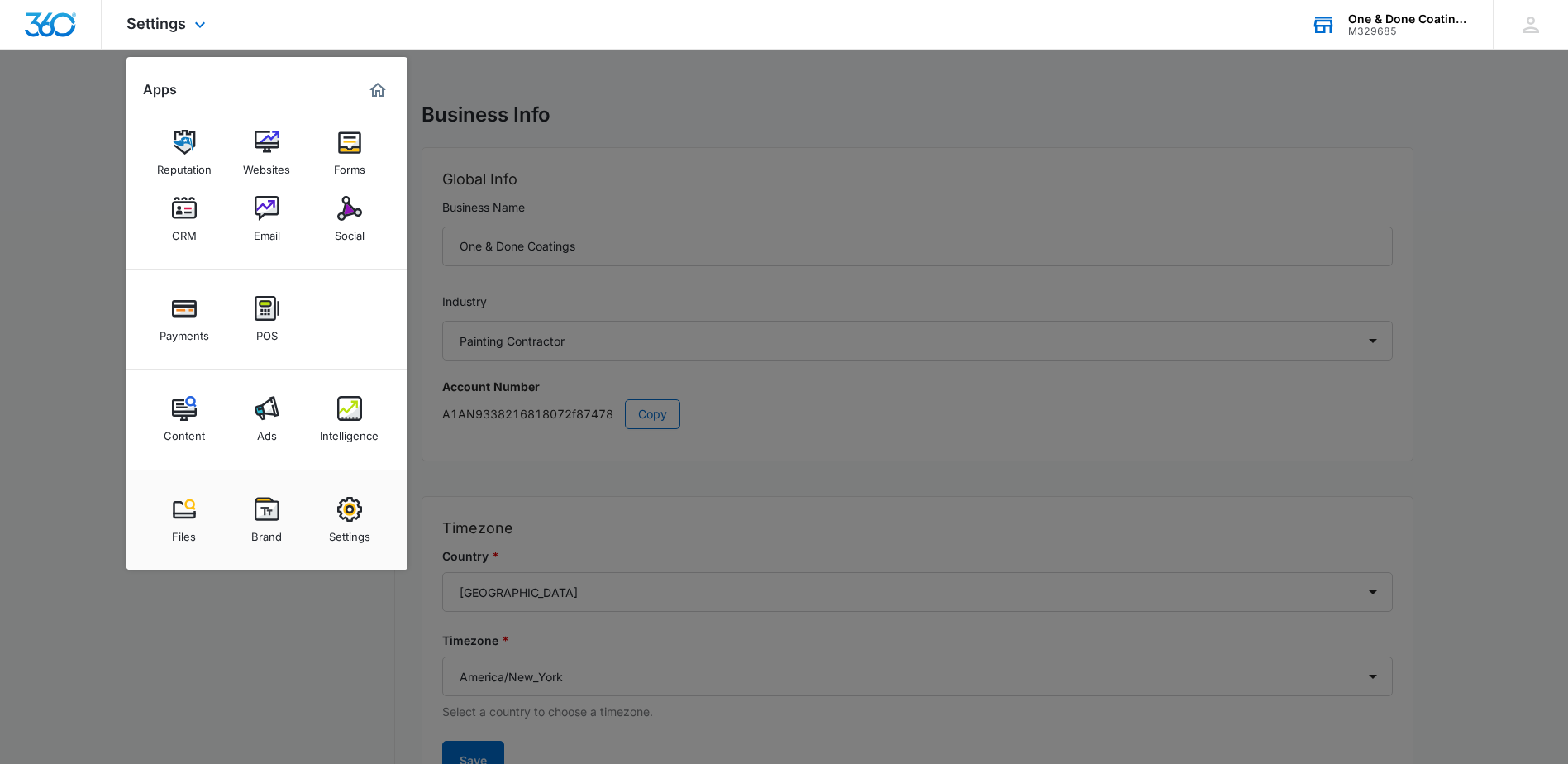
click at [375, 94] on img "Marketing 360® Dashboard" at bounding box center [377, 90] width 20 height 20
